Goal: Find contact information: Find contact information

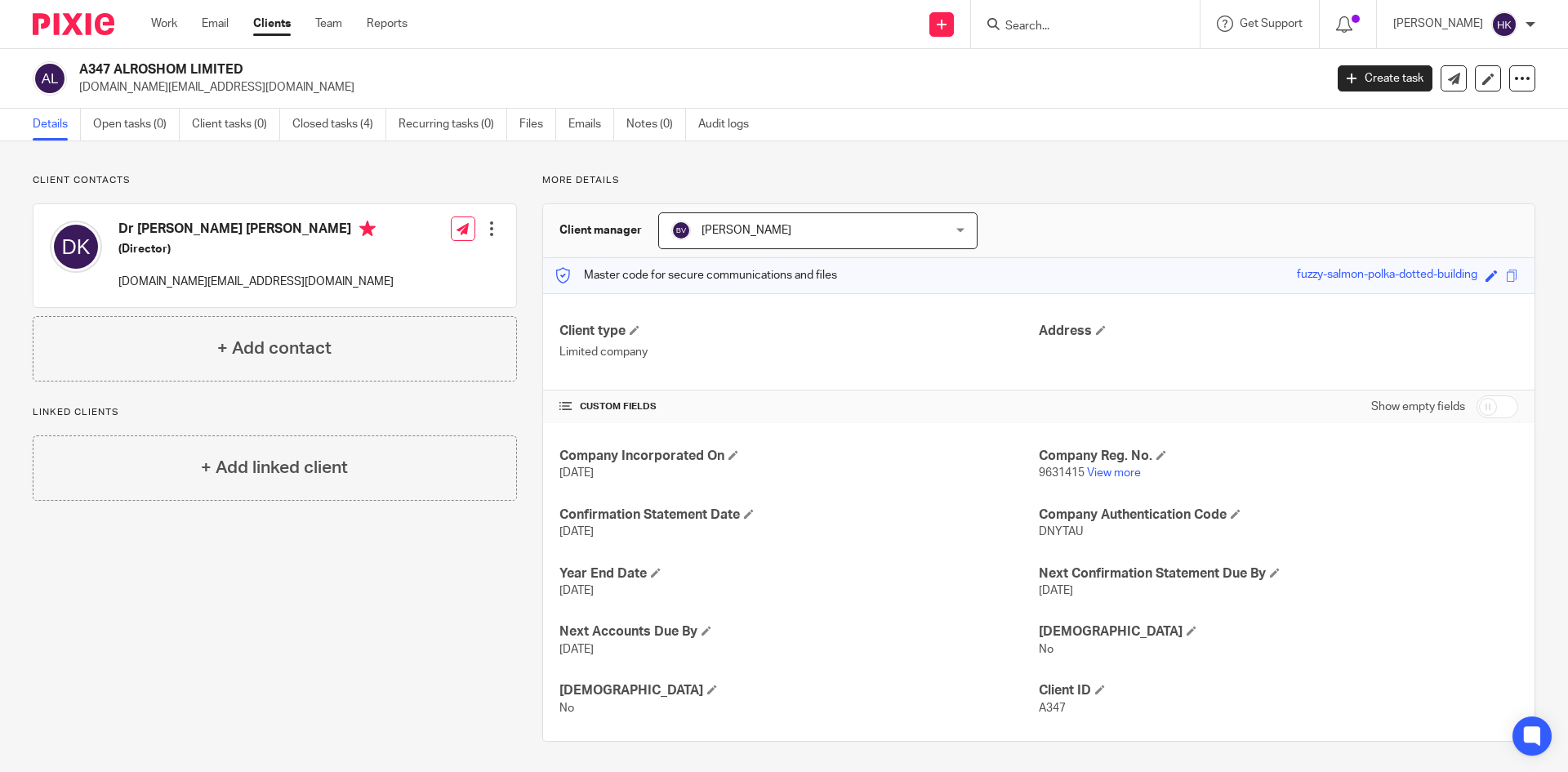
click at [1045, 28] on input "Search" at bounding box center [1077, 27] width 147 height 14
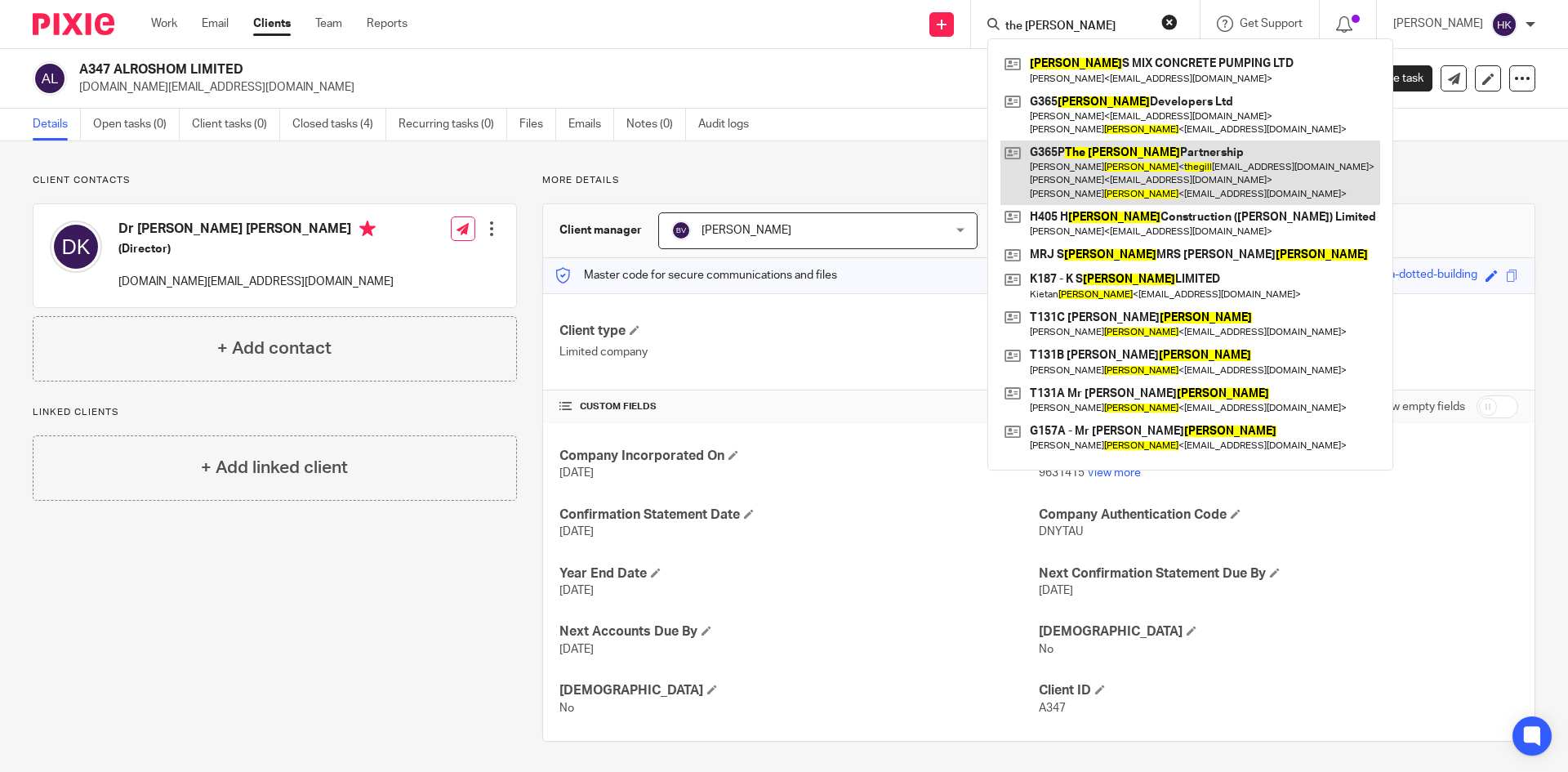
type input "the gill"
click at [1088, 173] on link at bounding box center [1190, 173] width 380 height 65
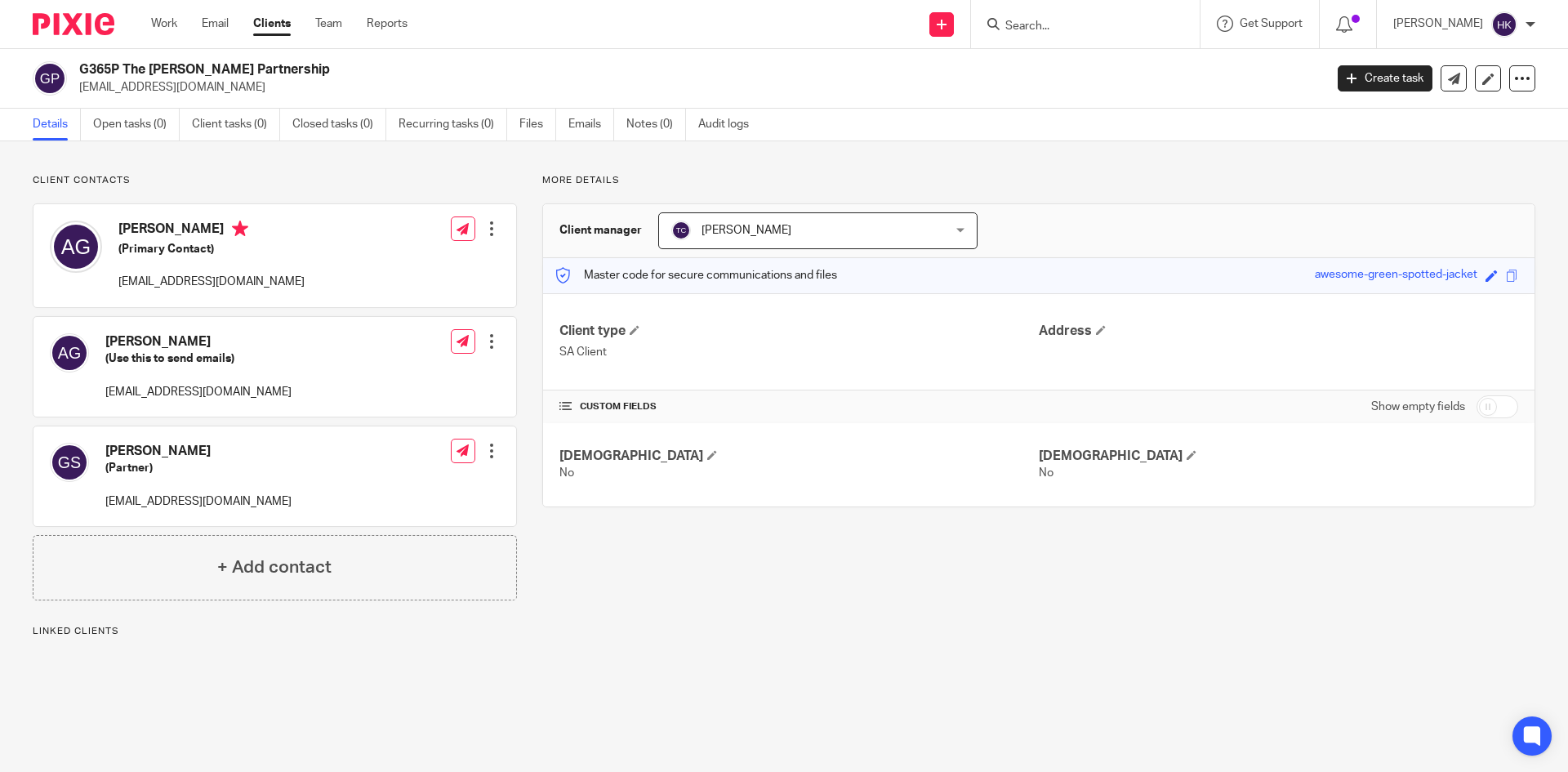
drag, startPoint x: 79, startPoint y: 96, endPoint x: 235, endPoint y: 101, distance: 156.1
click at [235, 101] on div "G365P The [PERSON_NAME] Partnership [EMAIL_ADDRESS][DOMAIN_NAME] Create task Up…" at bounding box center [784, 79] width 1568 height 60
copy p "[EMAIL_ADDRESS][DOMAIN_NAME]"
click at [1094, 32] on input "Search" at bounding box center [1077, 27] width 147 height 14
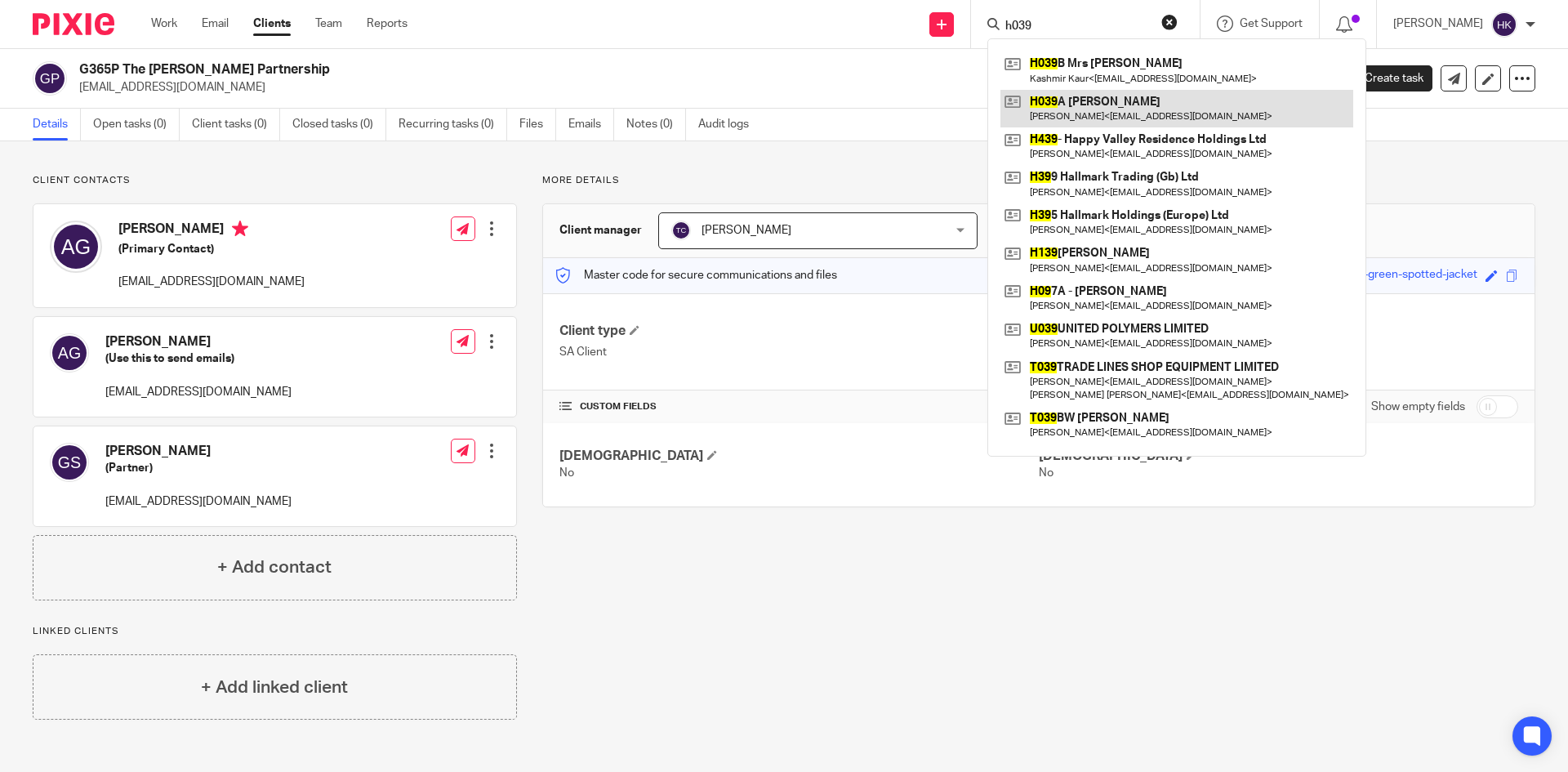
type input "h039"
click at [1116, 105] on link at bounding box center [1176, 109] width 352 height 38
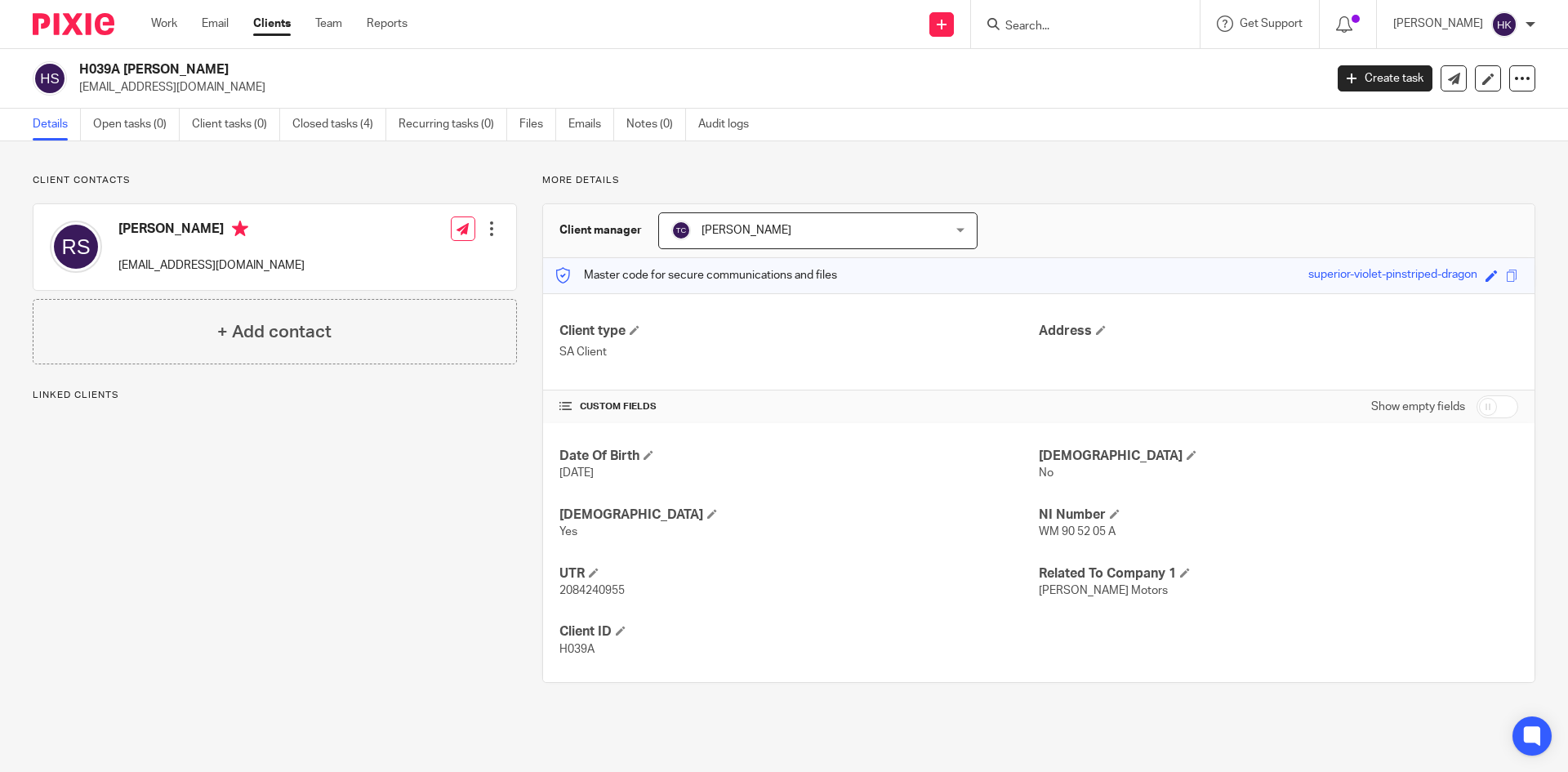
drag, startPoint x: 81, startPoint y: 96, endPoint x: 166, endPoint y: 104, distance: 85.4
click at [166, 104] on div "H039A [PERSON_NAME] [EMAIL_ADDRESS][DOMAIN_NAME] Create task Update from Compan…" at bounding box center [784, 79] width 1568 height 60
drag, startPoint x: 256, startPoint y: 100, endPoint x: 135, endPoint y: 102, distance: 121.0
click at [254, 100] on div "H039A [PERSON_NAME] [EMAIL_ADDRESS][DOMAIN_NAME] Create task Update from Compan…" at bounding box center [784, 79] width 1568 height 60
drag, startPoint x: 75, startPoint y: 96, endPoint x: 229, endPoint y: 96, distance: 154.0
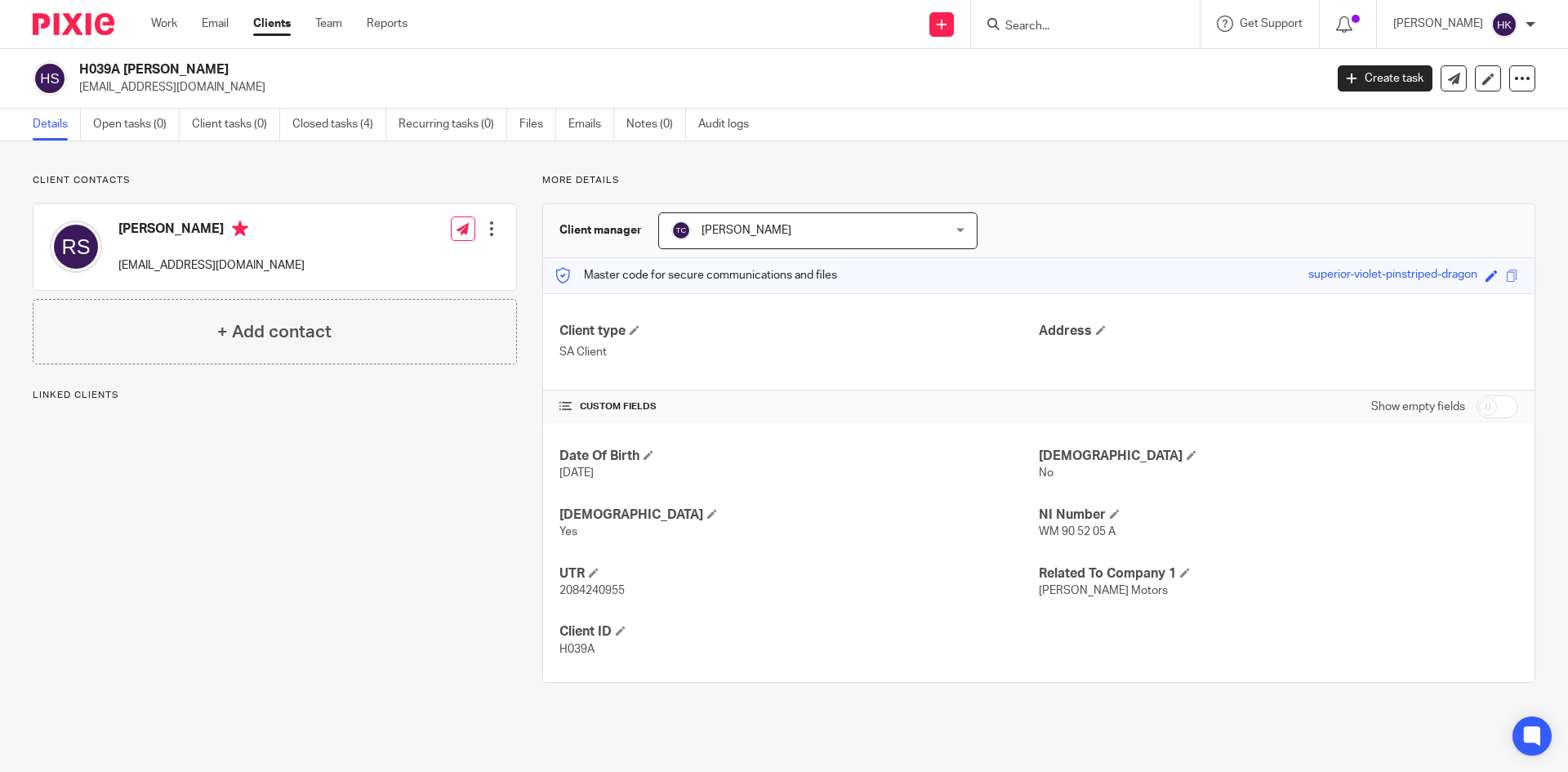
click at [187, 100] on div "H039A [PERSON_NAME] [EMAIL_ADDRESS][DOMAIN_NAME] Create task Update from Compan…" at bounding box center [784, 79] width 1568 height 60
click at [231, 96] on div "H039A Mr Resham Singh jassk1981@yahoo.co.uk Create task Update from Companies H…" at bounding box center [784, 79] width 1568 height 60
drag, startPoint x: 76, startPoint y: 92, endPoint x: 204, endPoint y: 101, distance: 128.3
click at [204, 101] on div "H039A Mr Resham Singh jassk1981@yahoo.co.uk Create task Update from Companies H…" at bounding box center [784, 79] width 1568 height 60
